Goal: Task Accomplishment & Management: Complete application form

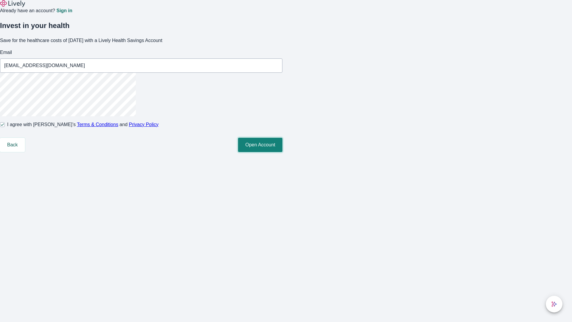
click at [283, 152] on button "Open Account" at bounding box center [260, 145] width 44 height 14
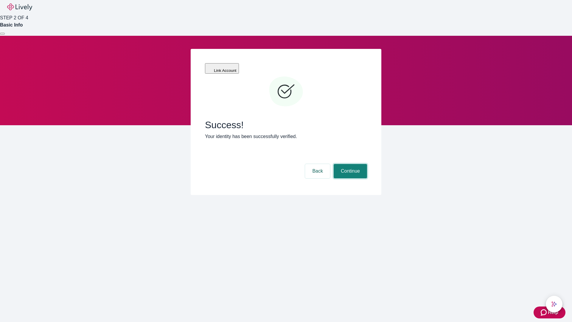
click at [350, 164] on button "Continue" at bounding box center [350, 171] width 33 height 14
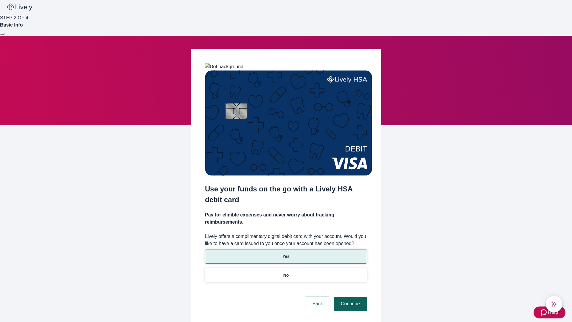
click at [286, 253] on p "Yes" at bounding box center [286, 256] width 7 height 6
click at [350, 297] on button "Continue" at bounding box center [350, 304] width 33 height 14
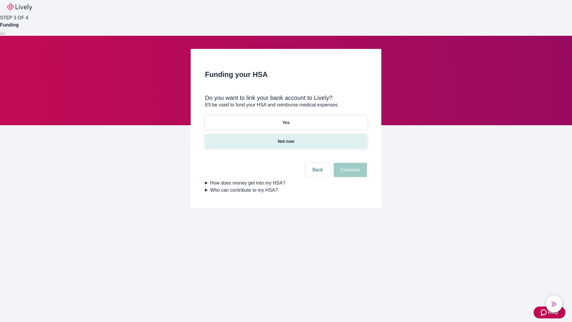
click at [286, 138] on p "Not now" at bounding box center [286, 141] width 16 height 6
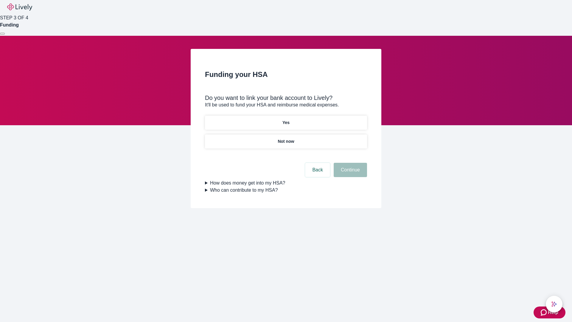
click at [350, 173] on button "Continue" at bounding box center [350, 170] width 33 height 14
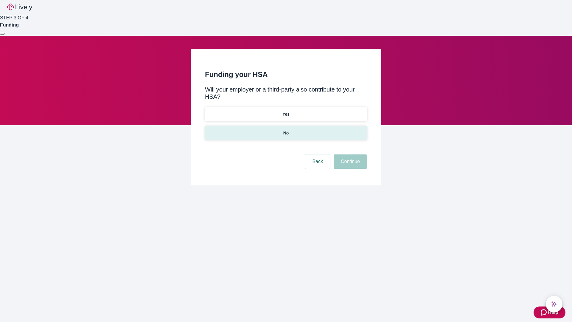
click at [286, 130] on p "No" at bounding box center [286, 133] width 6 height 6
click at [350, 154] on button "Continue" at bounding box center [350, 161] width 33 height 14
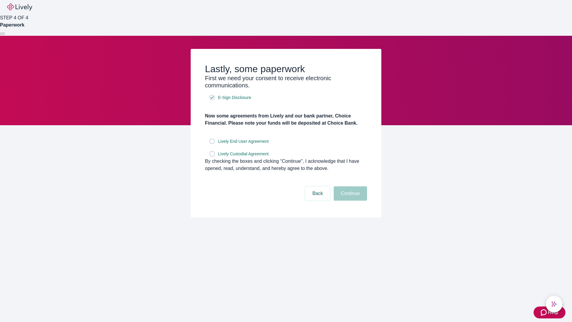
click at [212, 144] on input "Lively End User Agreement" at bounding box center [212, 141] width 5 height 5
checkbox input "true"
click at [212, 156] on input "Lively Custodial Agreement" at bounding box center [212, 153] width 5 height 5
checkbox input "true"
click at [350, 201] on button "Continue" at bounding box center [350, 193] width 33 height 14
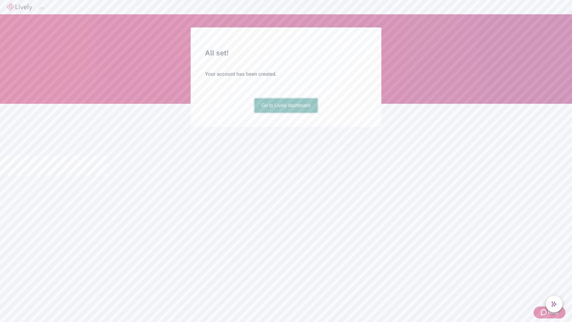
click at [286, 113] on link "Go to Lively dashboard" at bounding box center [286, 105] width 63 height 14
